Goal: Information Seeking & Learning: Learn about a topic

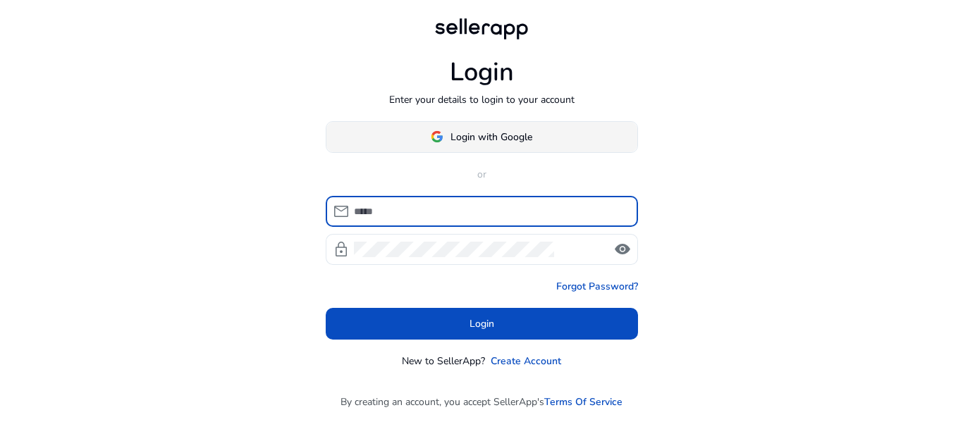
click at [518, 133] on span "Login with Google" at bounding box center [492, 137] width 82 height 15
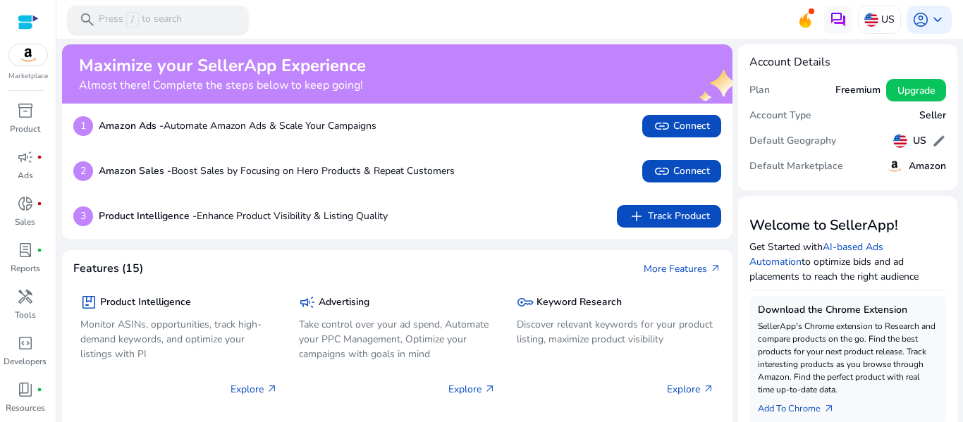
click at [145, 20] on p "Press / to search" at bounding box center [140, 20] width 83 height 16
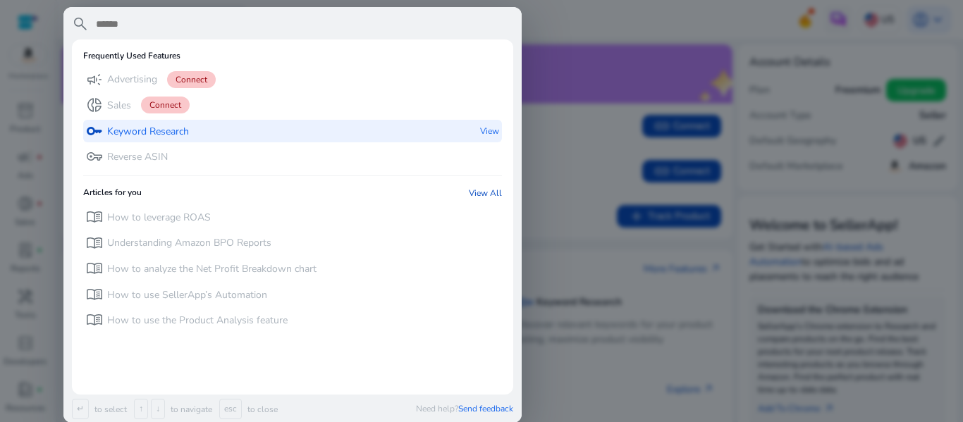
click at [155, 128] on p "Keyword Research" at bounding box center [148, 132] width 82 height 14
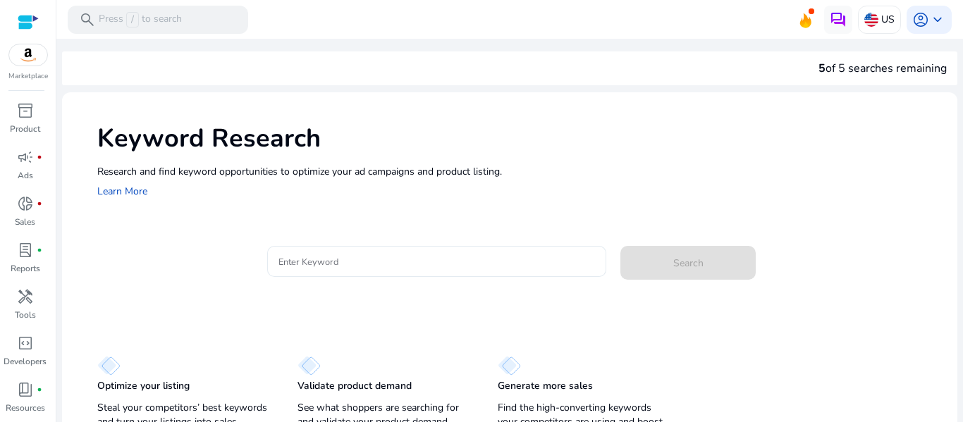
click at [329, 262] on input "Enter Keyword" at bounding box center [437, 262] width 317 height 16
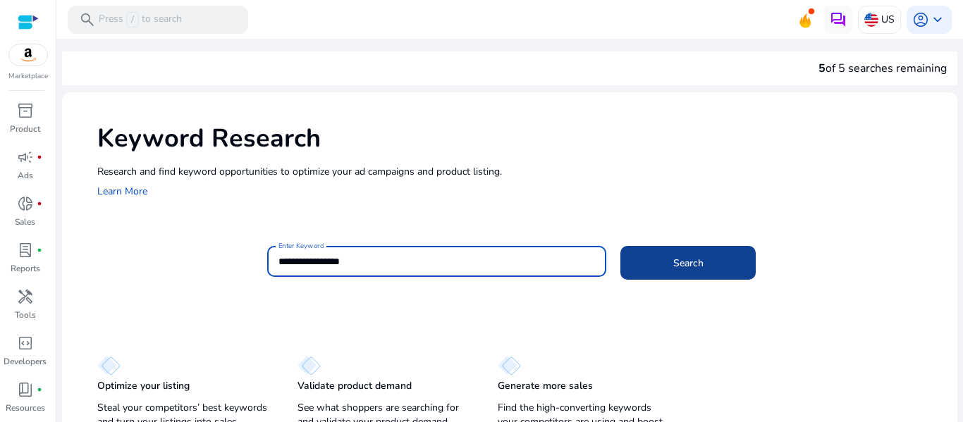
type input "**********"
click at [716, 259] on span at bounding box center [687, 263] width 135 height 34
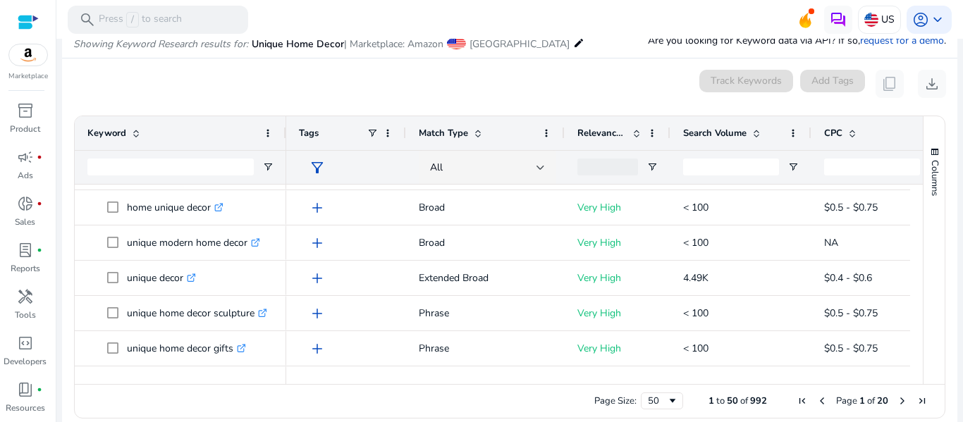
scroll to position [120, 0]
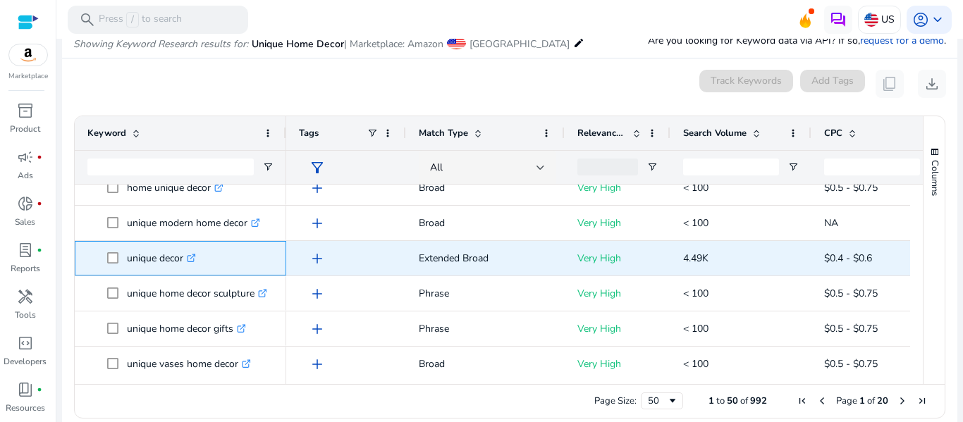
click at [190, 261] on icon ".st0{fill:#2c8af8}" at bounding box center [191, 258] width 9 height 9
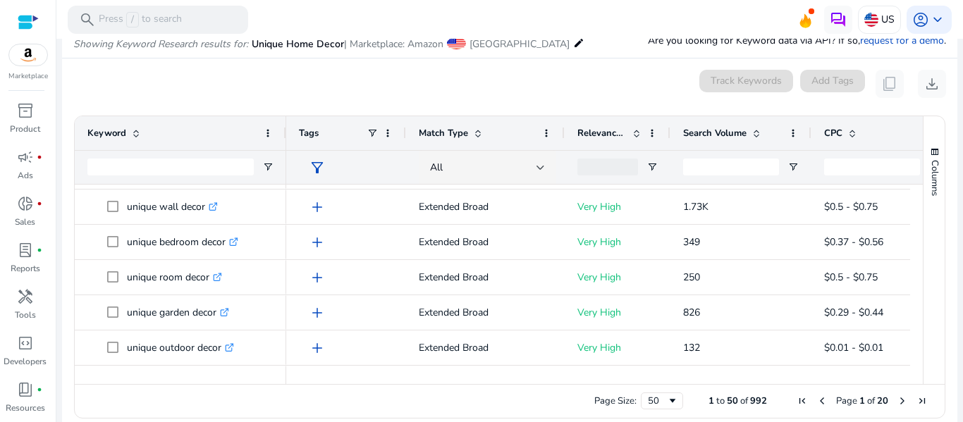
scroll to position [0, 0]
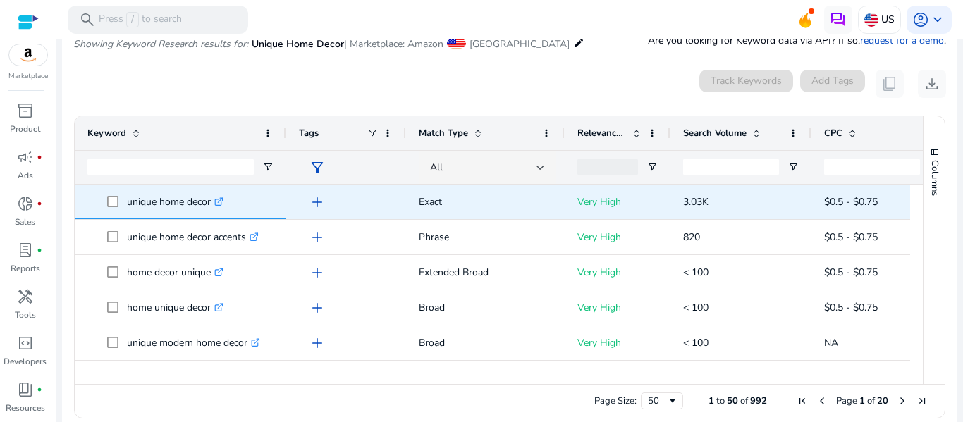
click at [221, 196] on link ".st0{fill:#2c8af8}" at bounding box center [217, 201] width 13 height 13
